Goal: Information Seeking & Learning: Find specific page/section

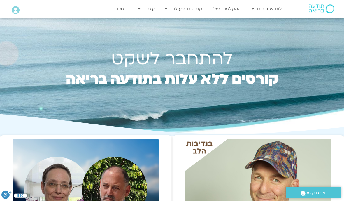
click at [282, 24] on link "לוח שידורים יומי" at bounding box center [281, 20] width 64 height 13
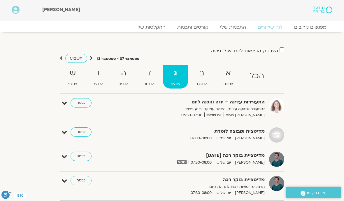
click at [151, 27] on link "ההקלטות שלי" at bounding box center [151, 27] width 41 height 6
click at [146, 25] on link "ההקלטות שלי" at bounding box center [151, 27] width 41 height 6
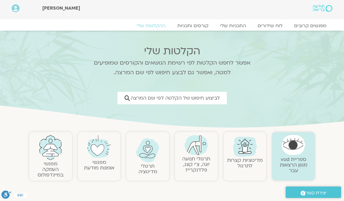
scroll to position [1, 0]
click at [207, 97] on span "לביצוע חיפוש של הקלטה לפי שם המרצה" at bounding box center [175, 98] width 89 height 6
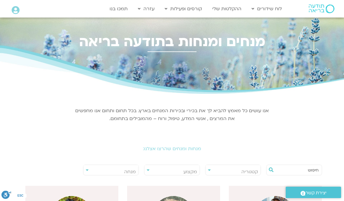
scroll to position [0, 0]
click at [122, 170] on span "מנחה" at bounding box center [111, 171] width 55 height 13
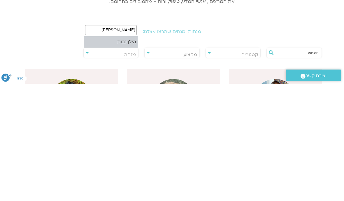
type input "הילן נבות"
select select "******"
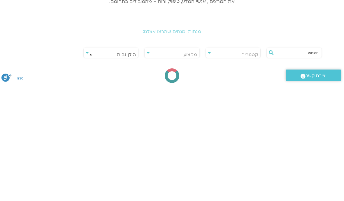
scroll to position [117, 0]
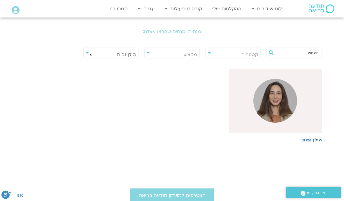
click at [268, 104] on img at bounding box center [276, 101] width 44 height 44
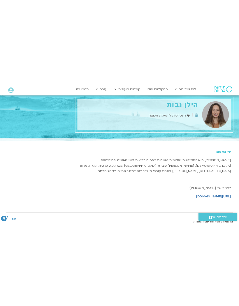
scroll to position [8, 0]
